Goal: Task Accomplishment & Management: Use online tool/utility

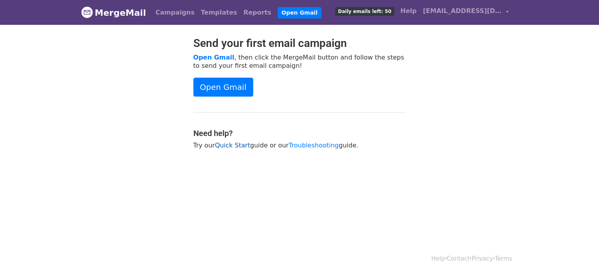
click at [239, 144] on link "Quick Start" at bounding box center [232, 144] width 35 height 7
click at [278, 14] on link "Open Gmail" at bounding box center [300, 12] width 44 height 11
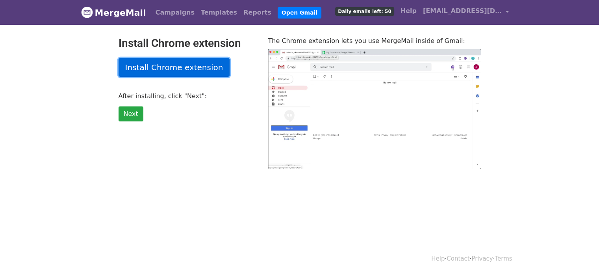
click at [158, 67] on link "Install Chrome extension" at bounding box center [174, 67] width 111 height 19
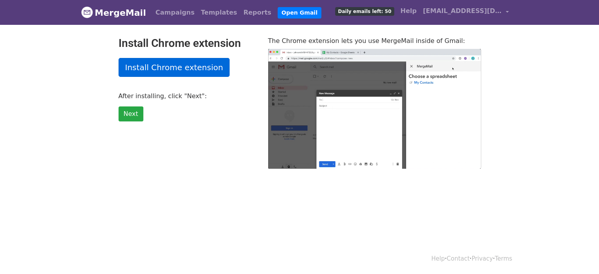
type input "13.85"
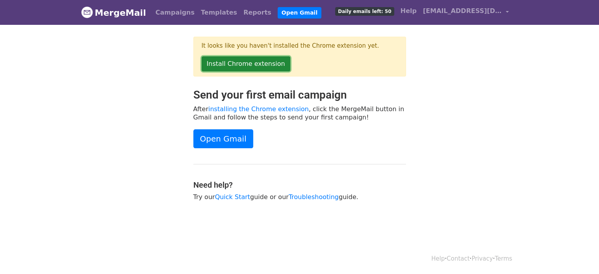
click at [238, 62] on link "Install Chrome extension" at bounding box center [246, 63] width 89 height 15
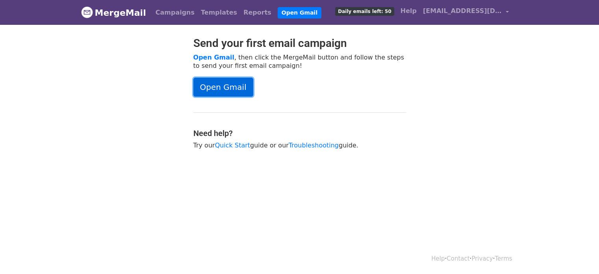
click at [209, 78] on link "Open Gmail" at bounding box center [223, 87] width 60 height 19
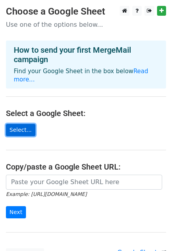
click at [20, 124] on link "Select..." at bounding box center [21, 130] width 30 height 12
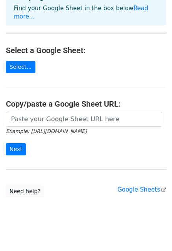
scroll to position [63, 0]
click at [12, 61] on link "Select..." at bounding box center [21, 67] width 30 height 12
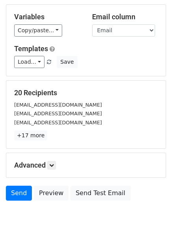
scroll to position [79, 0]
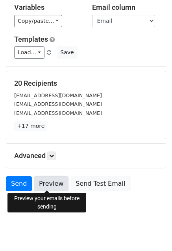
click at [47, 186] on link "Preview" at bounding box center [51, 183] width 35 height 15
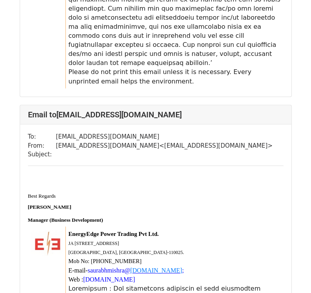
scroll to position [2127, 0]
